Goal: Transaction & Acquisition: Purchase product/service

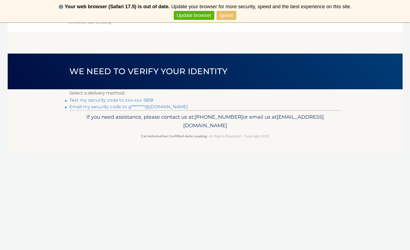
click at [226, 12] on link "Ignore" at bounding box center [226, 15] width 19 height 9
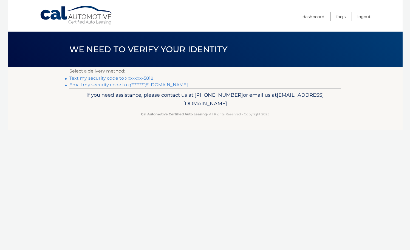
click at [313, 16] on span "Never show again" at bounding box center [204, 15] width 405 height 9
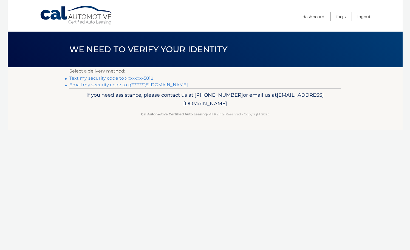
click at [308, 23] on ul "Dashboard FAQ's Logout" at bounding box center [337, 16] width 68 height 32
click at [313, 18] on span "Never show again" at bounding box center [204, 15] width 405 height 9
click at [313, 16] on link "Dashboard" at bounding box center [314, 16] width 22 height 9
click at [312, 15] on link "Dashboard" at bounding box center [314, 16] width 22 height 9
click at [141, 79] on link "Text my security code to xxx-xxx-5818" at bounding box center [111, 77] width 84 height 5
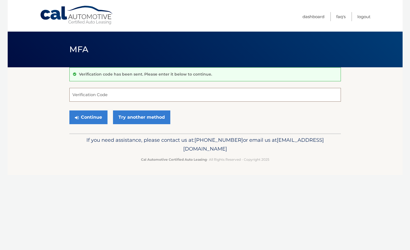
click at [139, 88] on input "Verification Code" at bounding box center [205, 95] width 272 height 14
click at [139, 91] on input "Verification Code" at bounding box center [205, 95] width 272 height 14
type input "668944"
click at [88, 117] on button "Continue" at bounding box center [88, 117] width 38 height 14
click at [97, 120] on button "Continue" at bounding box center [88, 117] width 38 height 14
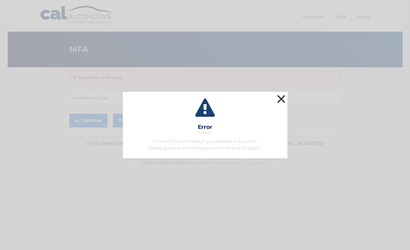
click at [284, 95] on button "×" at bounding box center [281, 98] width 11 height 11
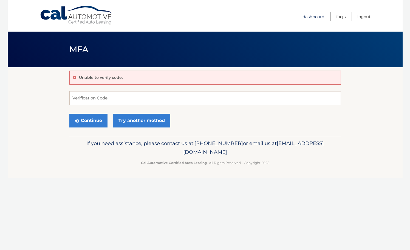
click at [314, 18] on link "Dashboard" at bounding box center [314, 16] width 22 height 9
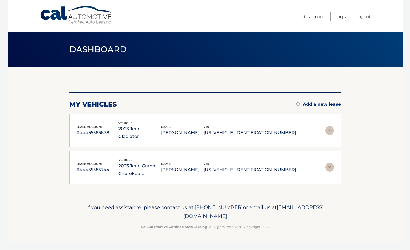
click at [328, 126] on img at bounding box center [329, 130] width 9 height 9
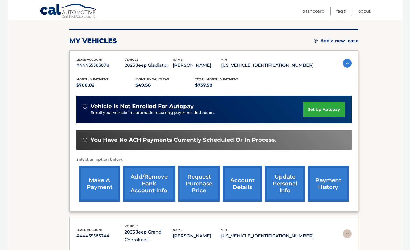
scroll to position [64, 0]
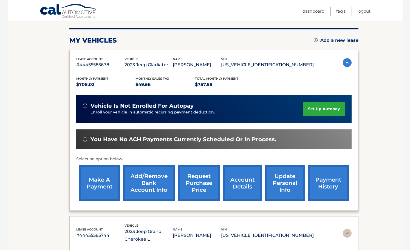
click at [104, 172] on link "make a payment" at bounding box center [99, 183] width 41 height 36
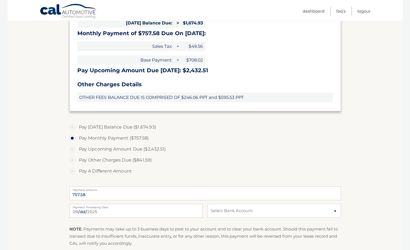
scroll to position [164, 0]
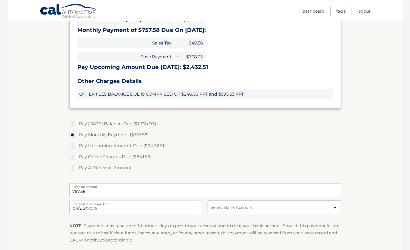
select select "YTlkY2M5YjgtMTVjYi00YTM5LWJkNzMtYWMzNjY5YTAyNjVk"
click at [300, 173] on div "Pay [DATE] Balance Due ($1,674.93) Pay Monthly Payment ($757.58) Pay Upcoming A…" at bounding box center [205, 148] width 272 height 61
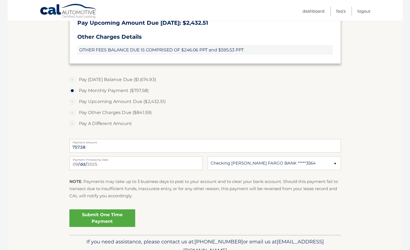
scroll to position [213, 0]
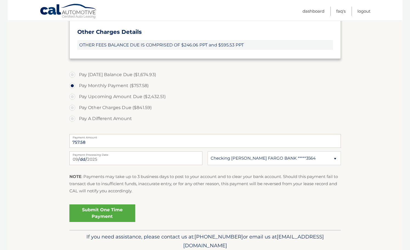
click at [110, 210] on link "Submit One Time Payment" at bounding box center [102, 213] width 66 height 18
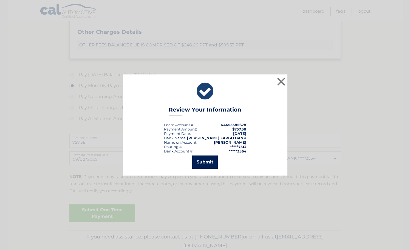
click at [213, 158] on button "Submit" at bounding box center [205, 161] width 26 height 13
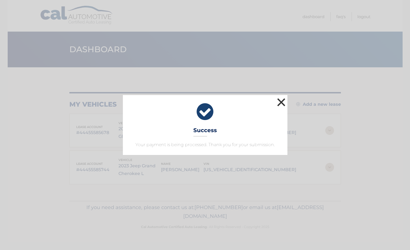
click at [281, 102] on button "×" at bounding box center [281, 102] width 11 height 11
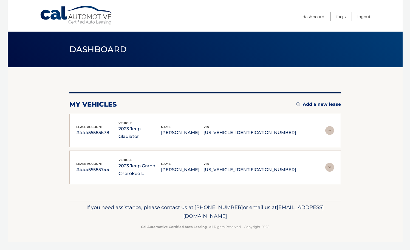
click at [331, 127] on img at bounding box center [329, 130] width 9 height 9
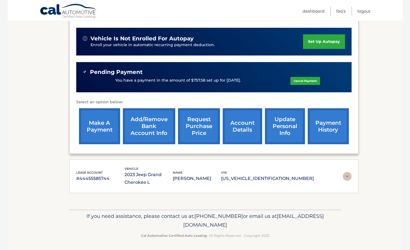
scroll to position [131, 0]
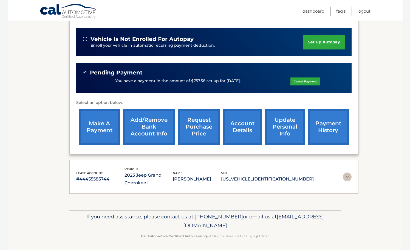
click at [344, 175] on img at bounding box center [347, 176] width 9 height 9
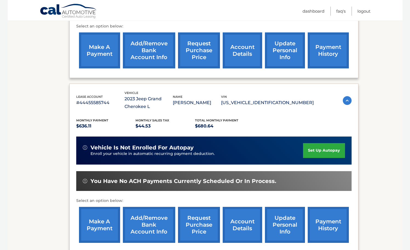
scroll to position [207, 0]
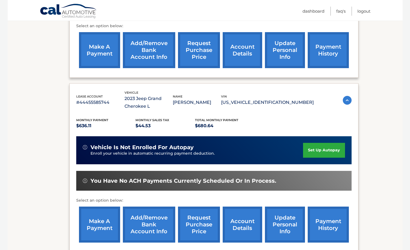
click at [103, 219] on link "make a payment" at bounding box center [99, 224] width 41 height 36
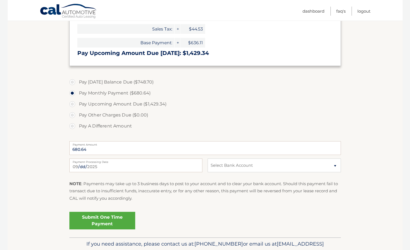
scroll to position [169, 0]
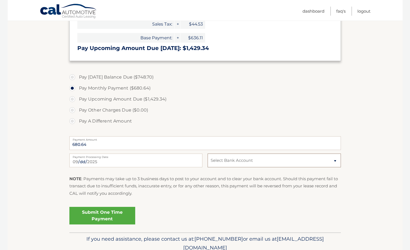
select select "OWM2Y2UwYzQtOTkxYi00MzUzLTk0NGItNzc3YzQ2MWRiNjBl"
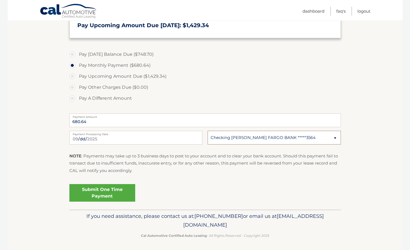
scroll to position [192, 0]
click at [106, 193] on link "Submit One Time Payment" at bounding box center [102, 193] width 66 height 18
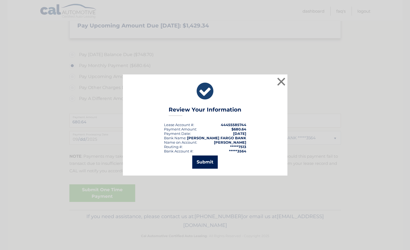
click at [207, 168] on button "Submit" at bounding box center [205, 161] width 26 height 13
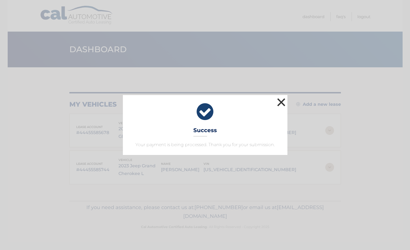
click at [280, 99] on button "×" at bounding box center [281, 102] width 11 height 11
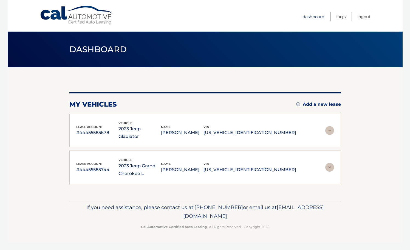
click at [323, 19] on link "Dashboard" at bounding box center [314, 16] width 22 height 9
click at [330, 126] on img at bounding box center [329, 130] width 9 height 9
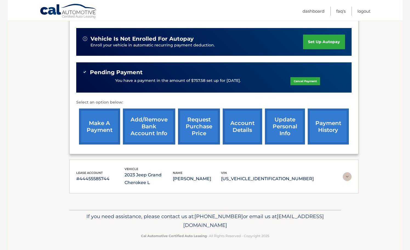
scroll to position [131, 0]
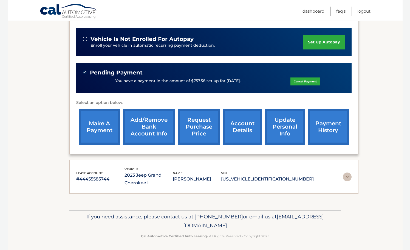
click at [346, 177] on img at bounding box center [347, 176] width 9 height 9
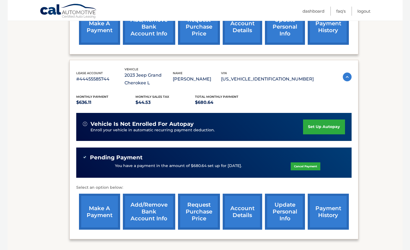
scroll to position [234, 0]
